Goal: Task Accomplishment & Management: Use online tool/utility

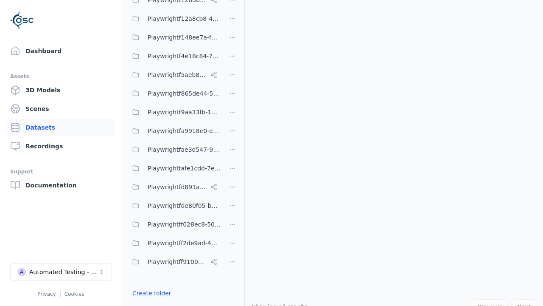
click at [150, 301] on button "Done editing" at bounding box center [151, 308] width 48 height 15
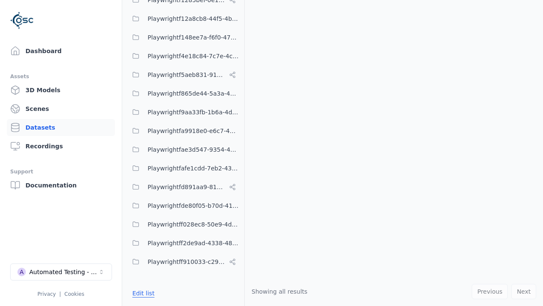
scroll to position [6294, 0]
click at [61, 127] on link "Datasets" at bounding box center [61, 127] width 108 height 17
click at [142, 293] on button "Edit list" at bounding box center [143, 292] width 32 height 15
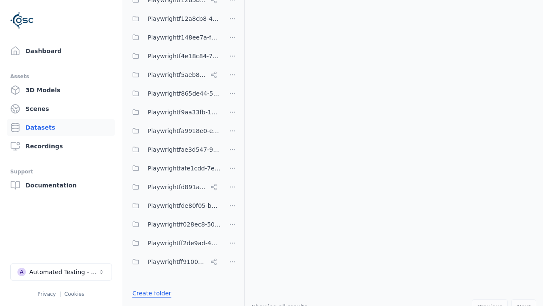
click at [150, 293] on link "Create folder" at bounding box center [151, 293] width 39 height 8
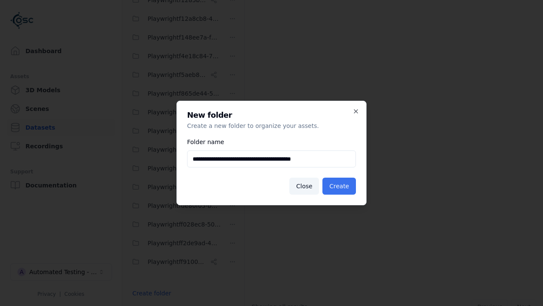
type input "**********"
click at [340, 186] on button "Create" at bounding box center [340, 185] width 34 height 17
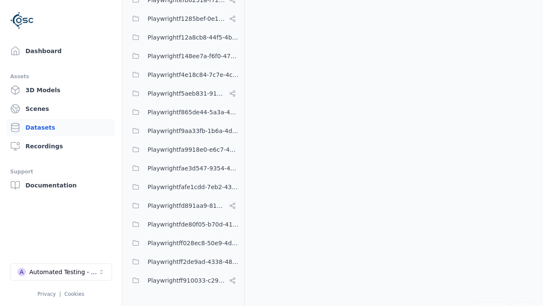
scroll to position [6313, 0]
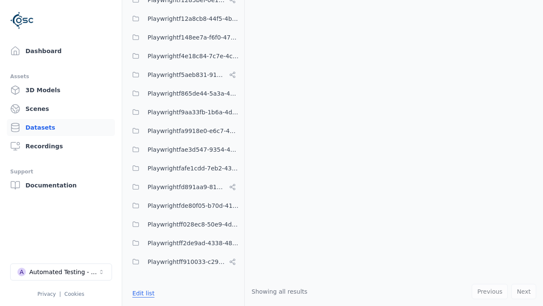
click at [142, 293] on button "Edit list" at bounding box center [143, 292] width 32 height 15
